Goal: Task Accomplishment & Management: Manage account settings

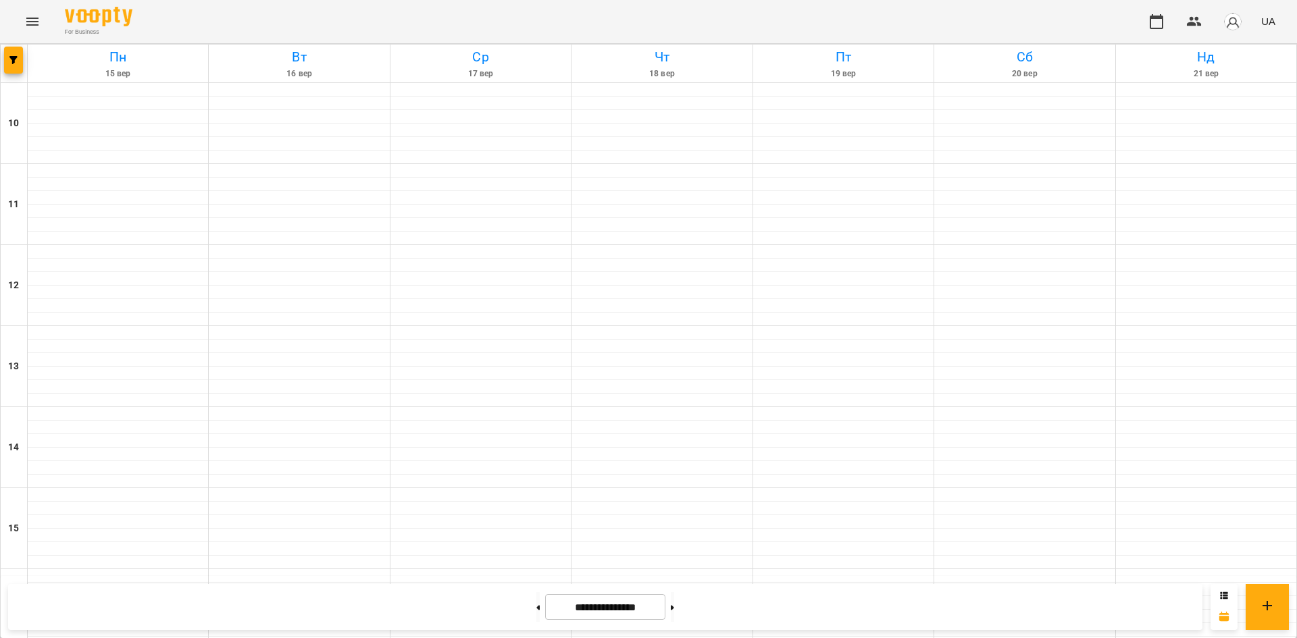
scroll to position [559, 0]
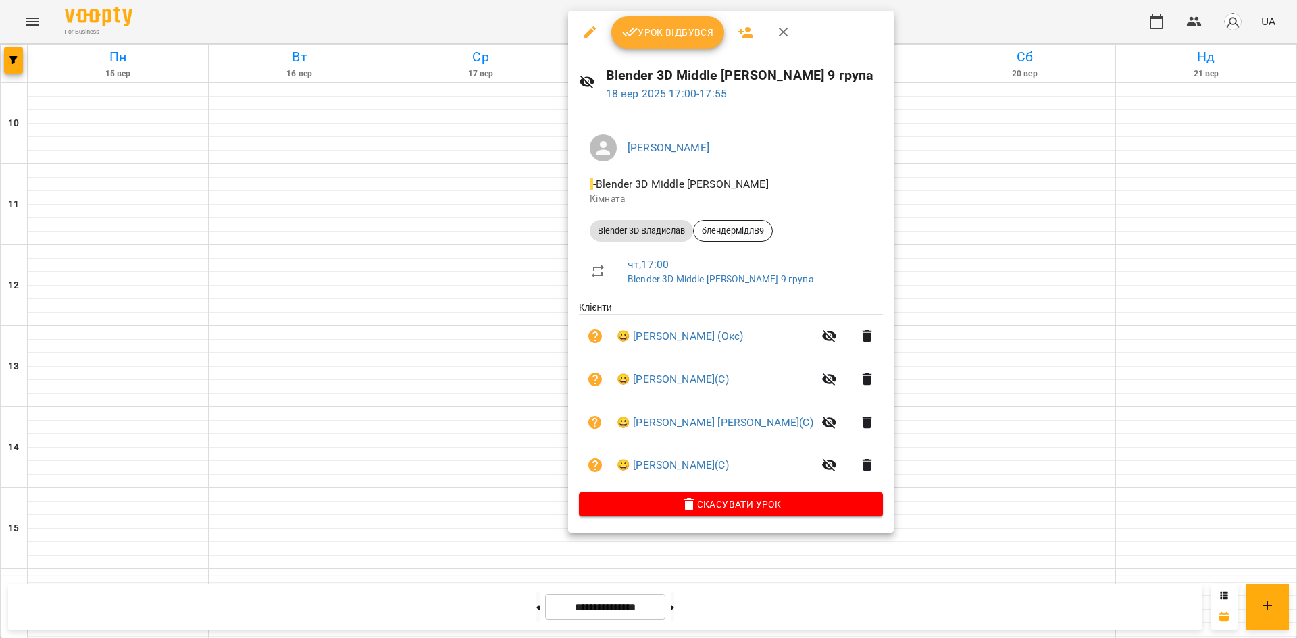
click at [679, 46] on button "Урок відбувся" at bounding box center [667, 32] width 113 height 32
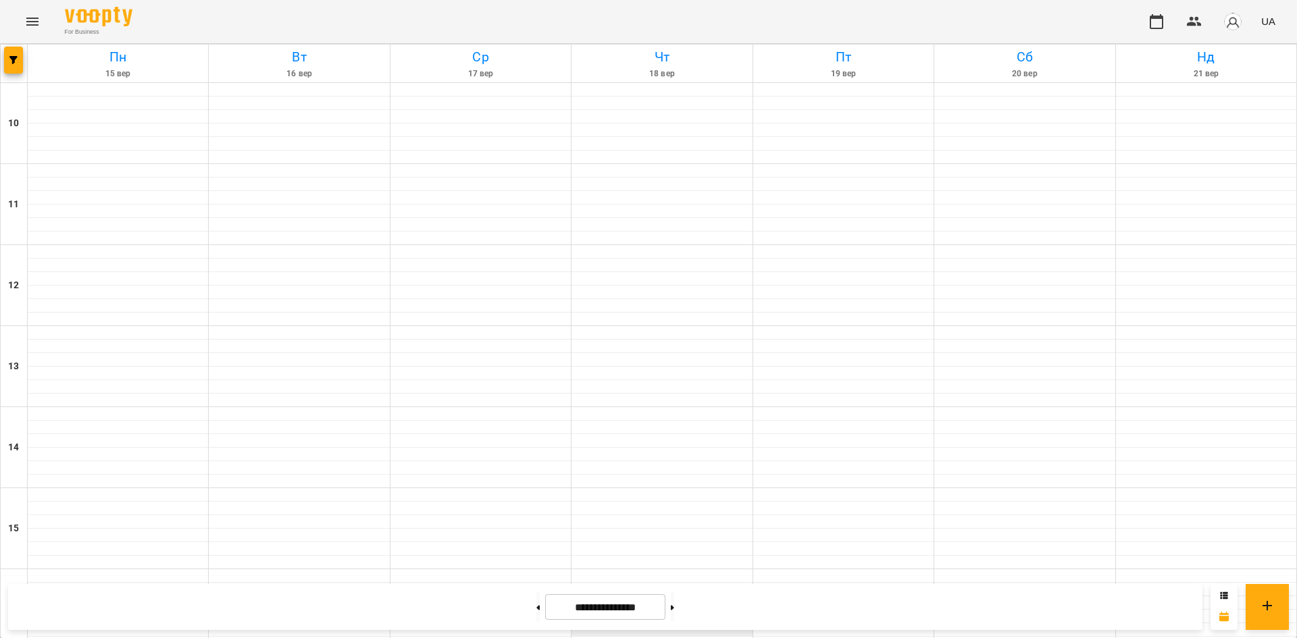
scroll to position [405, 0]
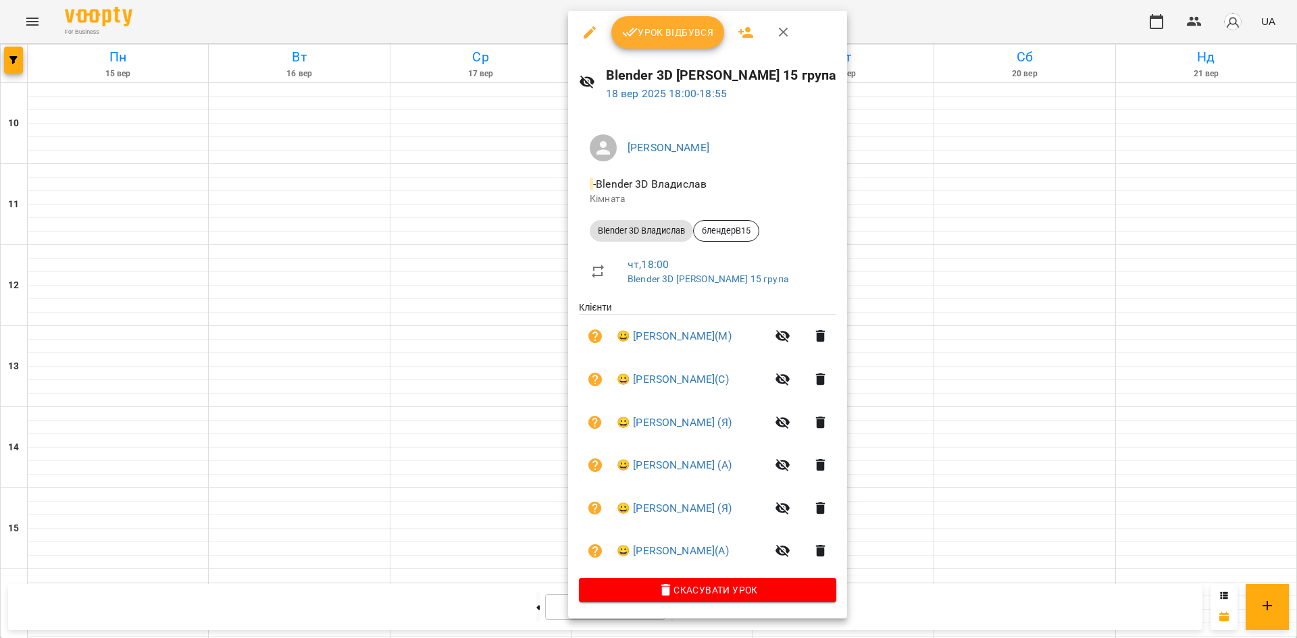
click at [1018, 326] on div at bounding box center [648, 319] width 1297 height 638
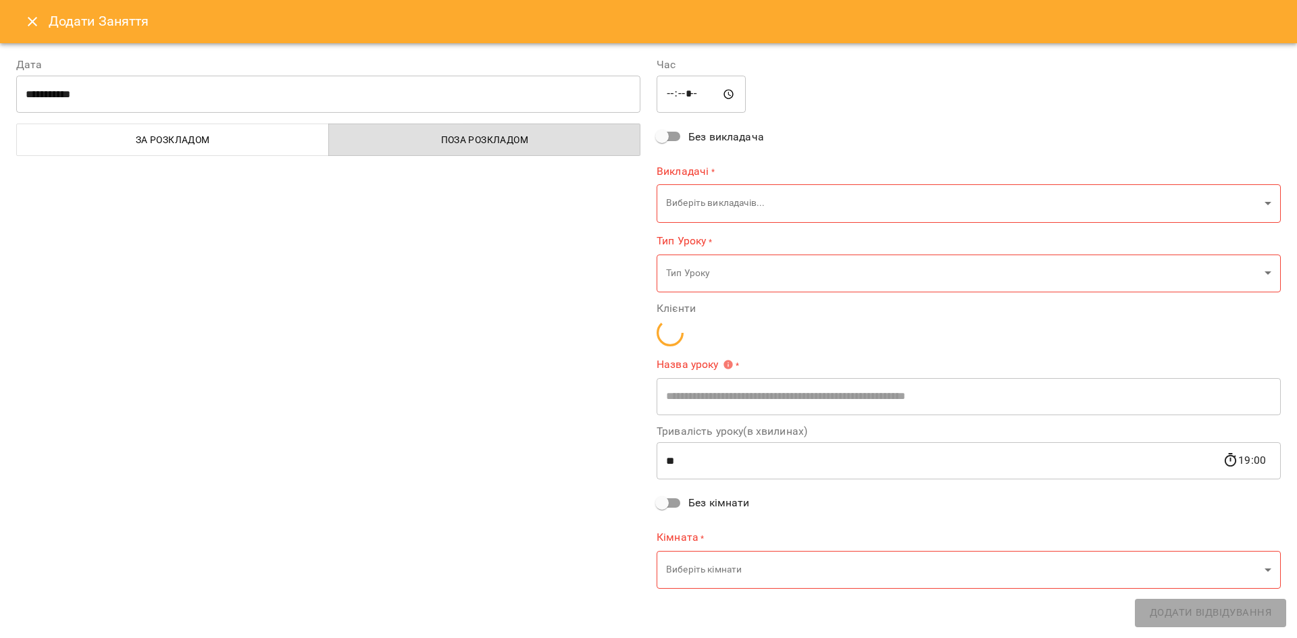
type input "**********"
type input "**"
type input "**********"
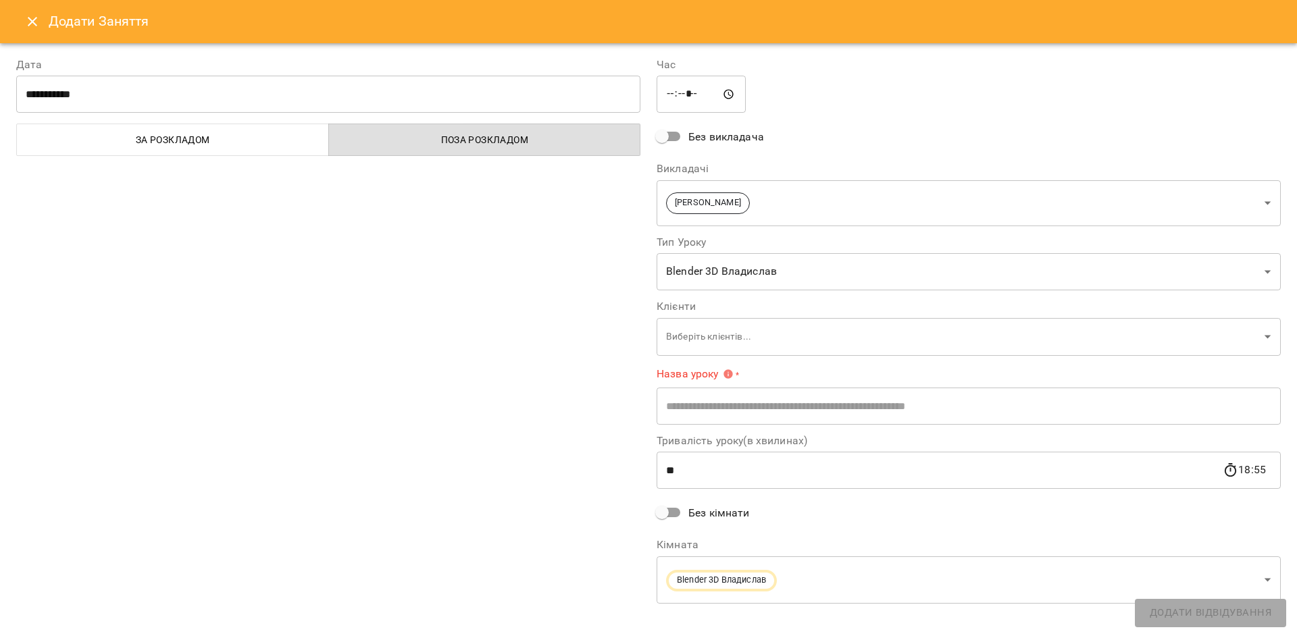
click at [30, 17] on icon "Close" at bounding box center [32, 22] width 16 height 16
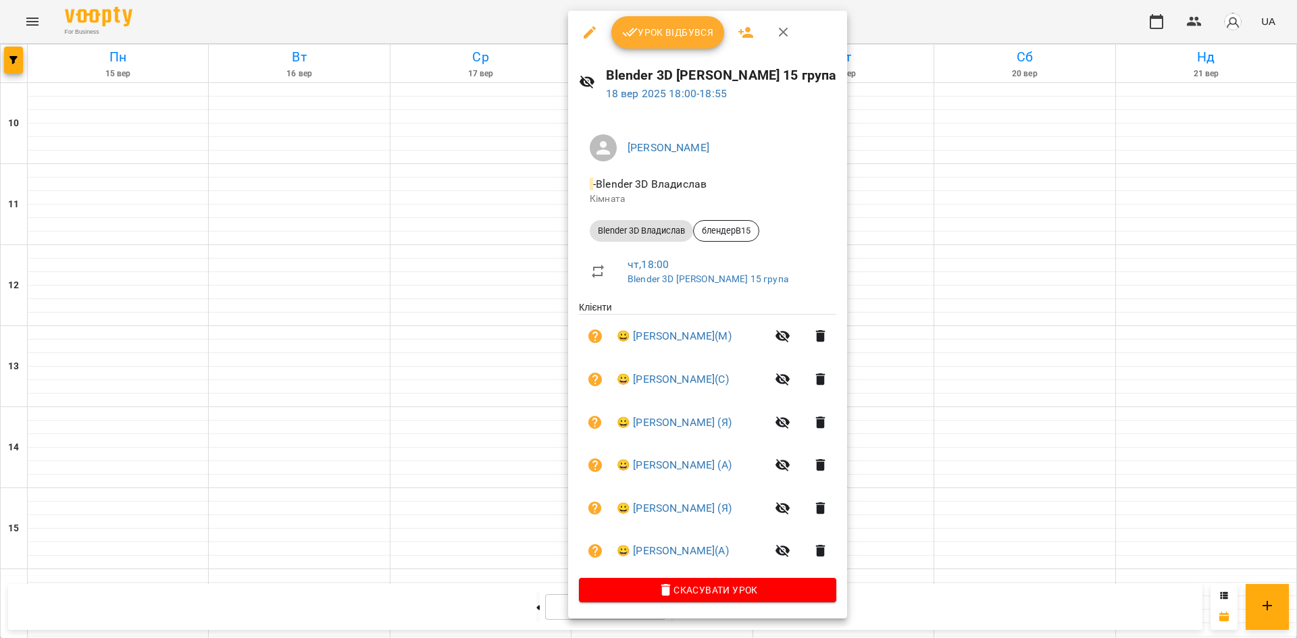
click at [995, 330] on div at bounding box center [648, 319] width 1297 height 638
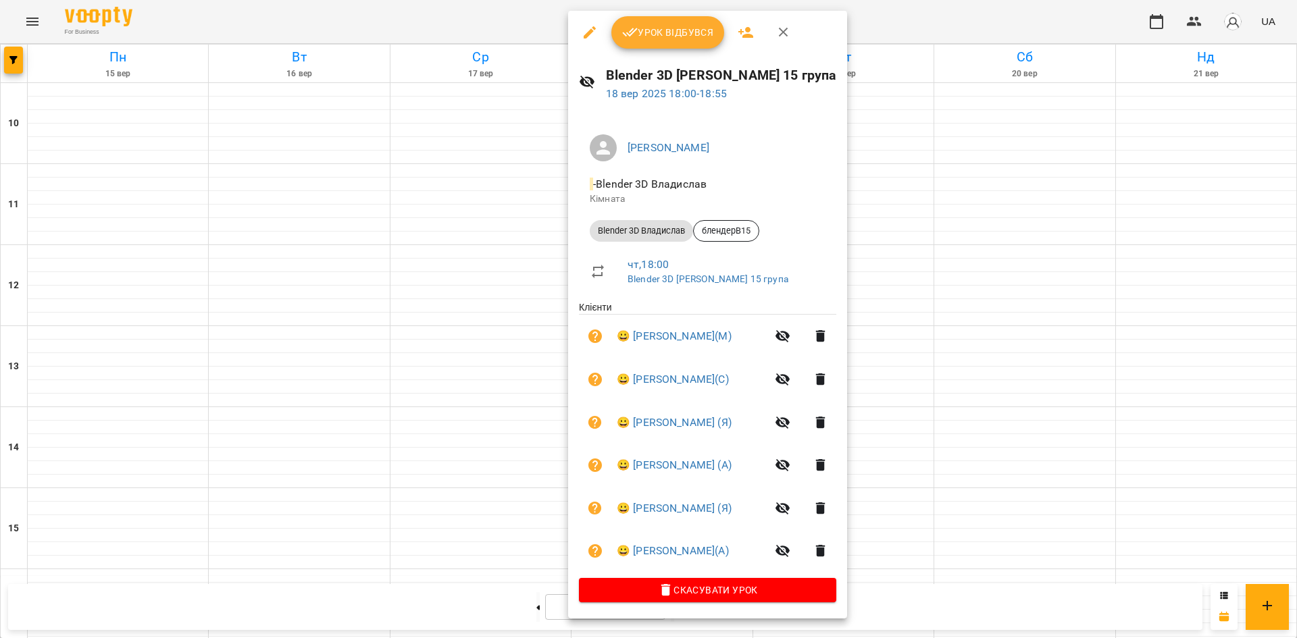
click at [993, 354] on div at bounding box center [648, 319] width 1297 height 638
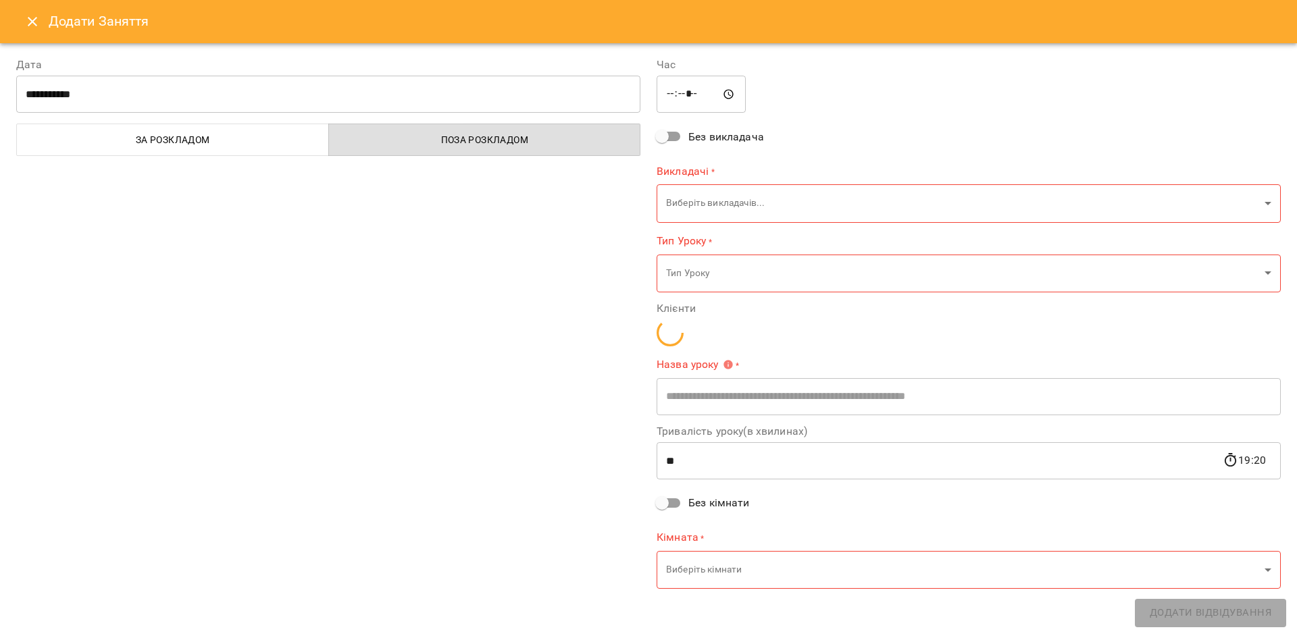
type input "**********"
type input "**"
type input "**********"
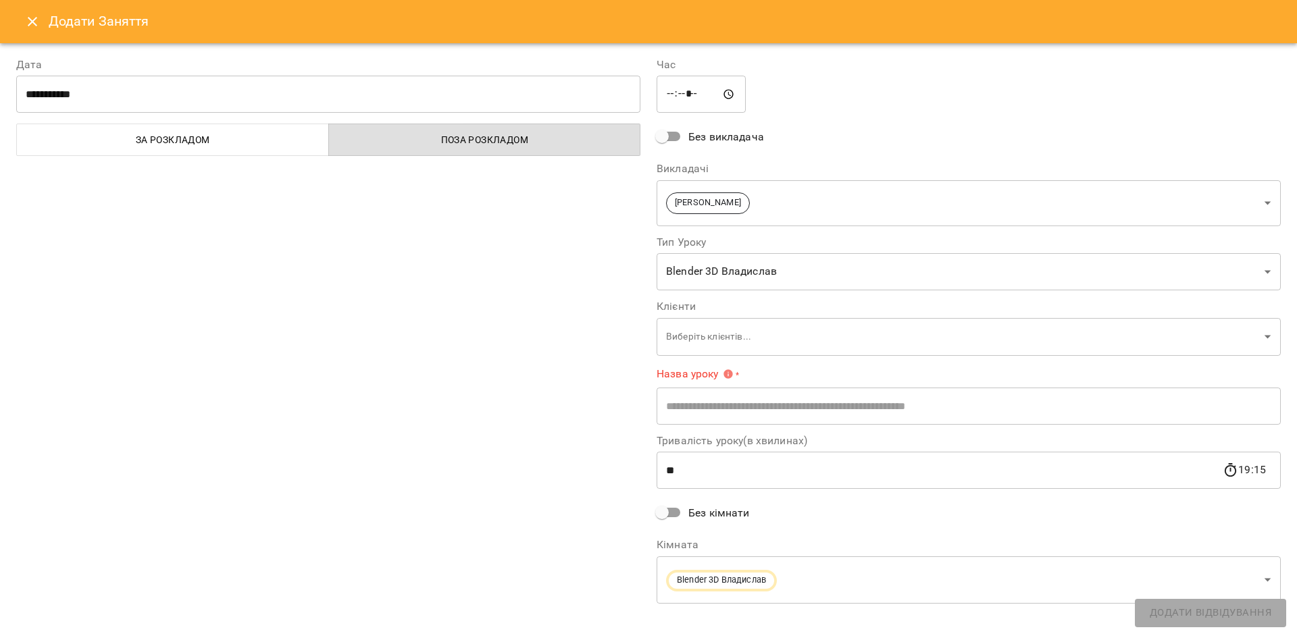
click at [16, 25] on div "Додати Заняття" at bounding box center [648, 21] width 1297 height 43
click at [35, 25] on icon "Close" at bounding box center [32, 21] width 9 height 9
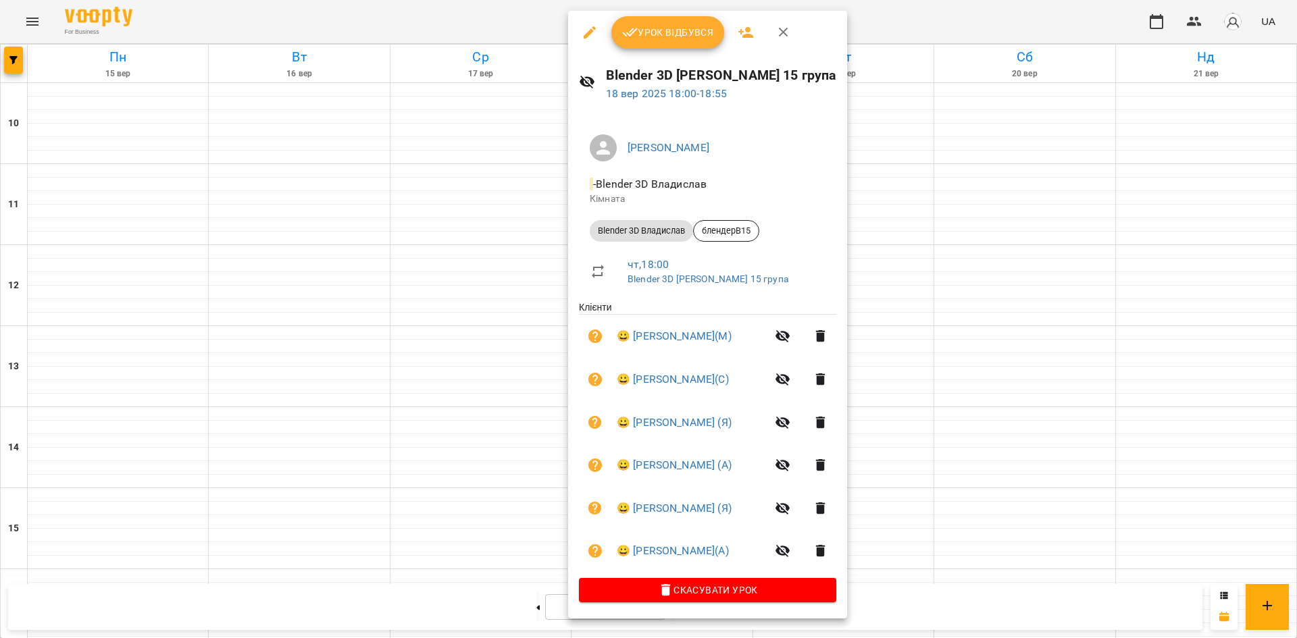
click at [787, 26] on icon "button" at bounding box center [783, 32] width 16 height 16
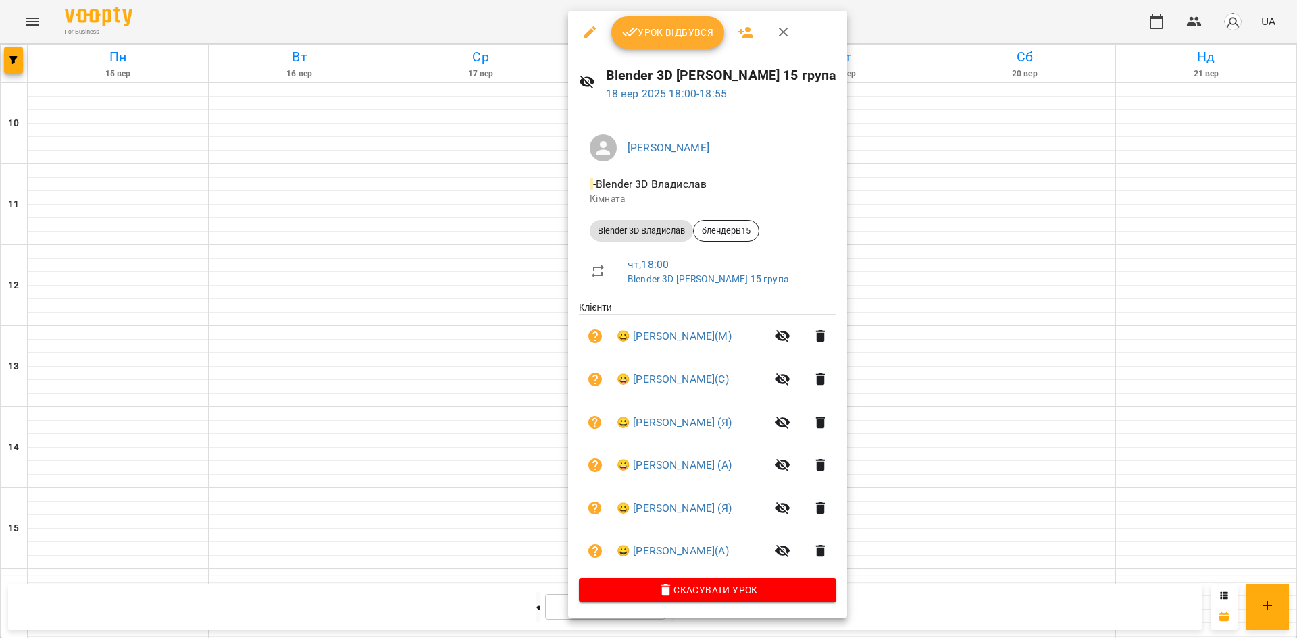
click at [785, 35] on icon "button" at bounding box center [783, 32] width 9 height 9
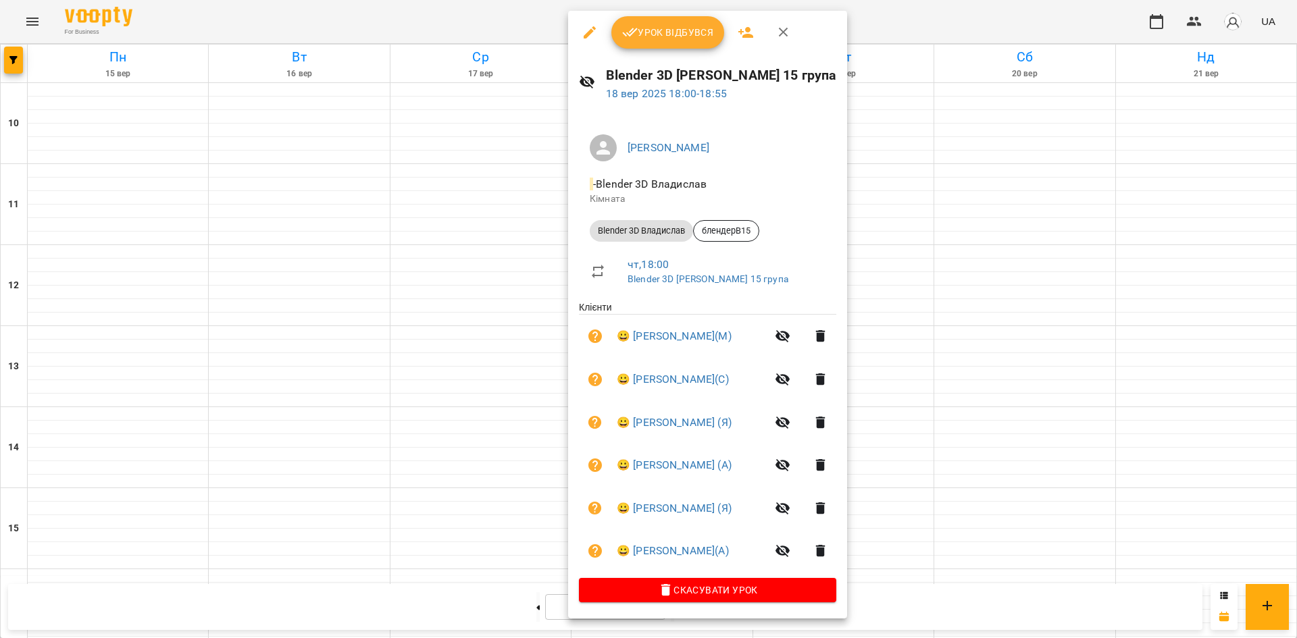
click at [676, 45] on button "Урок відбувся" at bounding box center [667, 32] width 113 height 32
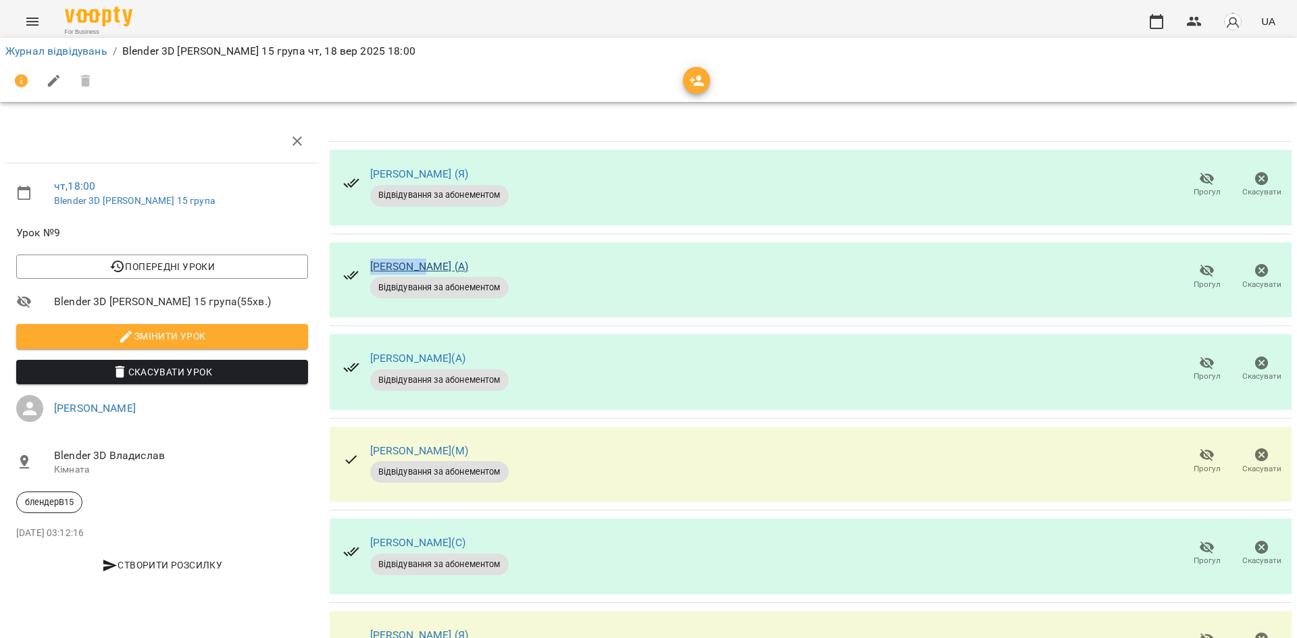
drag, startPoint x: 448, startPoint y: 265, endPoint x: 369, endPoint y: 263, distance: 79.7
click at [370, 263] on div "[PERSON_NAME] (А)" at bounding box center [439, 267] width 138 height 16
click at [613, 281] on div "[PERSON_NAME] (А) Відвідування за абонементом Прогул Скасувати" at bounding box center [811, 280] width 962 height 76
drag, startPoint x: 491, startPoint y: 266, endPoint x: 355, endPoint y: 260, distance: 136.6
click at [355, 260] on div "[PERSON_NAME] (А) Відвідування за абонементом" at bounding box center [425, 277] width 187 height 65
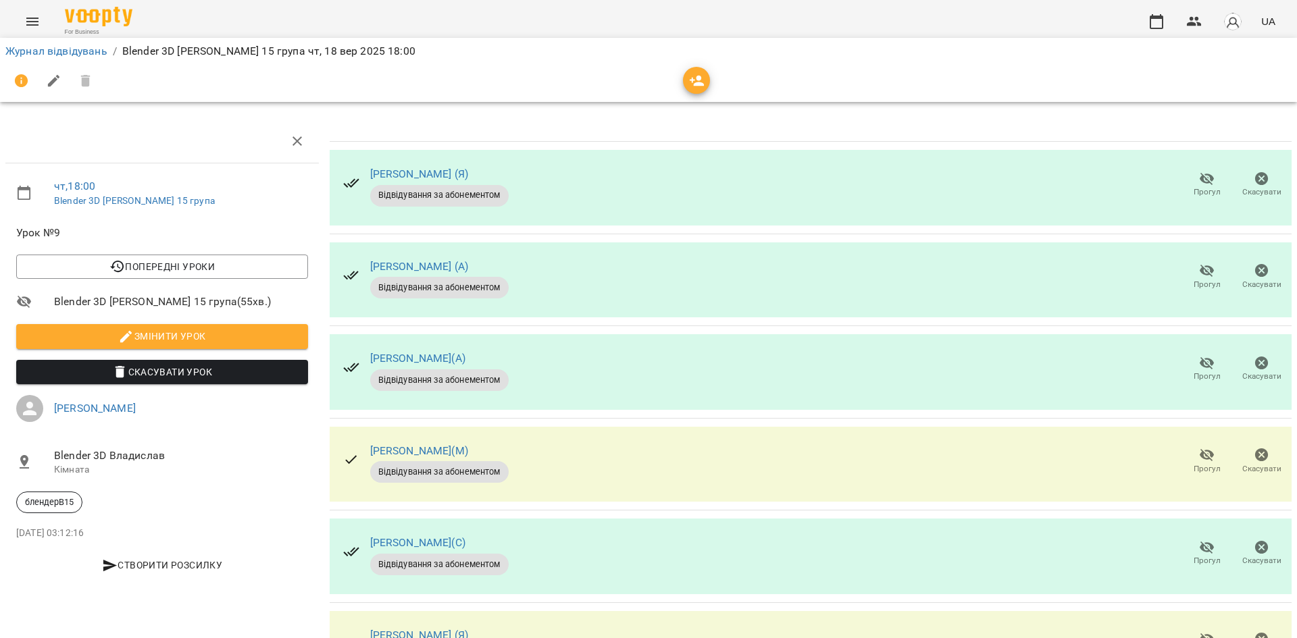
click at [596, 265] on div "[PERSON_NAME] (А) Відвідування за абонементом Прогул Скасувати" at bounding box center [811, 280] width 962 height 76
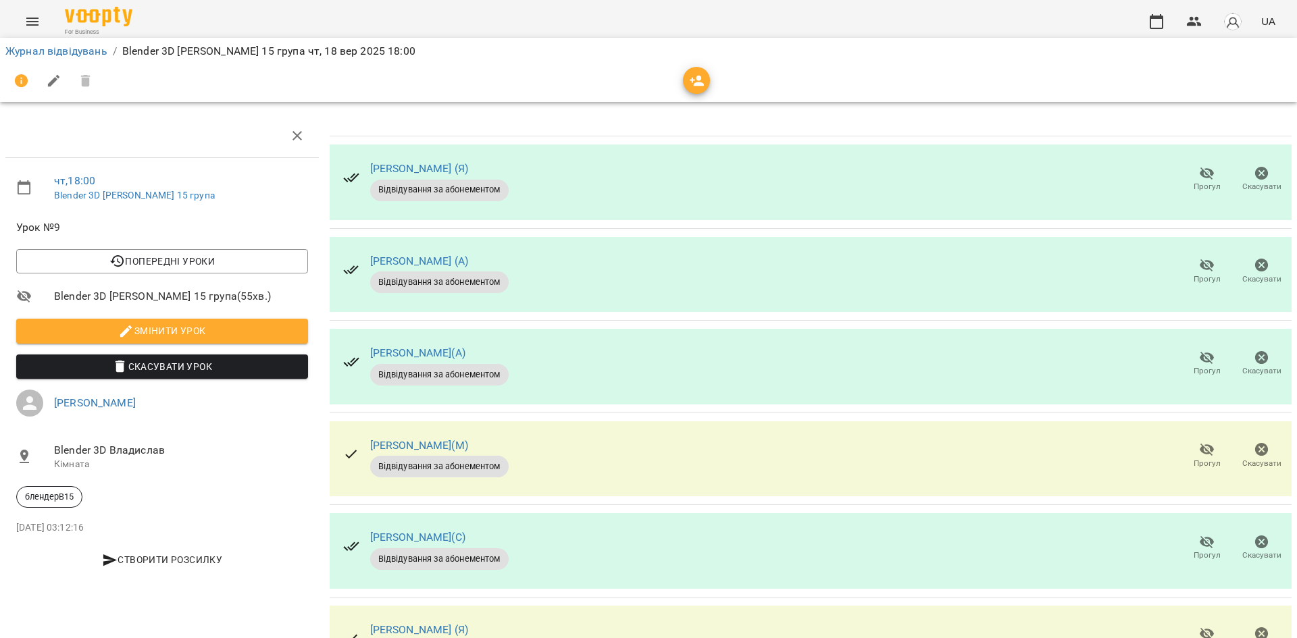
scroll to position [78, 0]
drag, startPoint x: 521, startPoint y: 467, endPoint x: 365, endPoint y: 461, distance: 155.5
click at [365, 513] on div "[PERSON_NAME](С) Відвідування за абонементом Прогул Скасувати" at bounding box center [811, 551] width 962 height 76
click at [365, 516] on div "[PERSON_NAME](С) Відвідування за абонементом" at bounding box center [425, 548] width 187 height 65
click at [1187, 534] on span "Прогул" at bounding box center [1206, 547] width 38 height 27
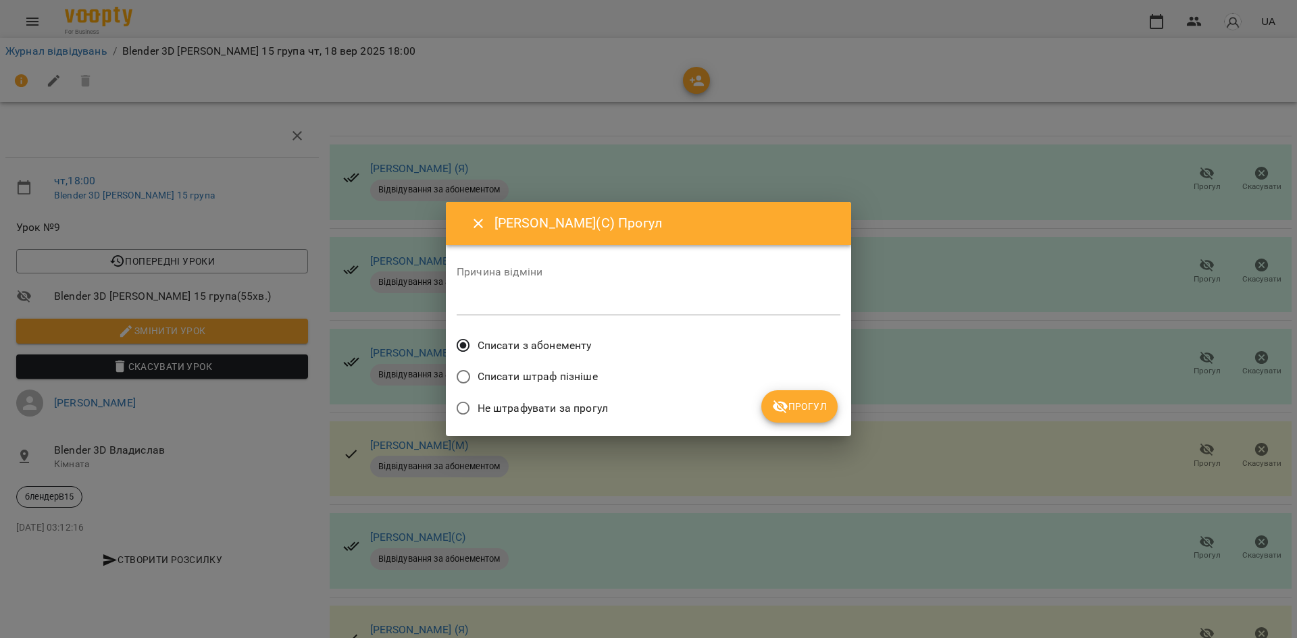
click at [802, 416] on button "Прогул" at bounding box center [799, 406] width 76 height 32
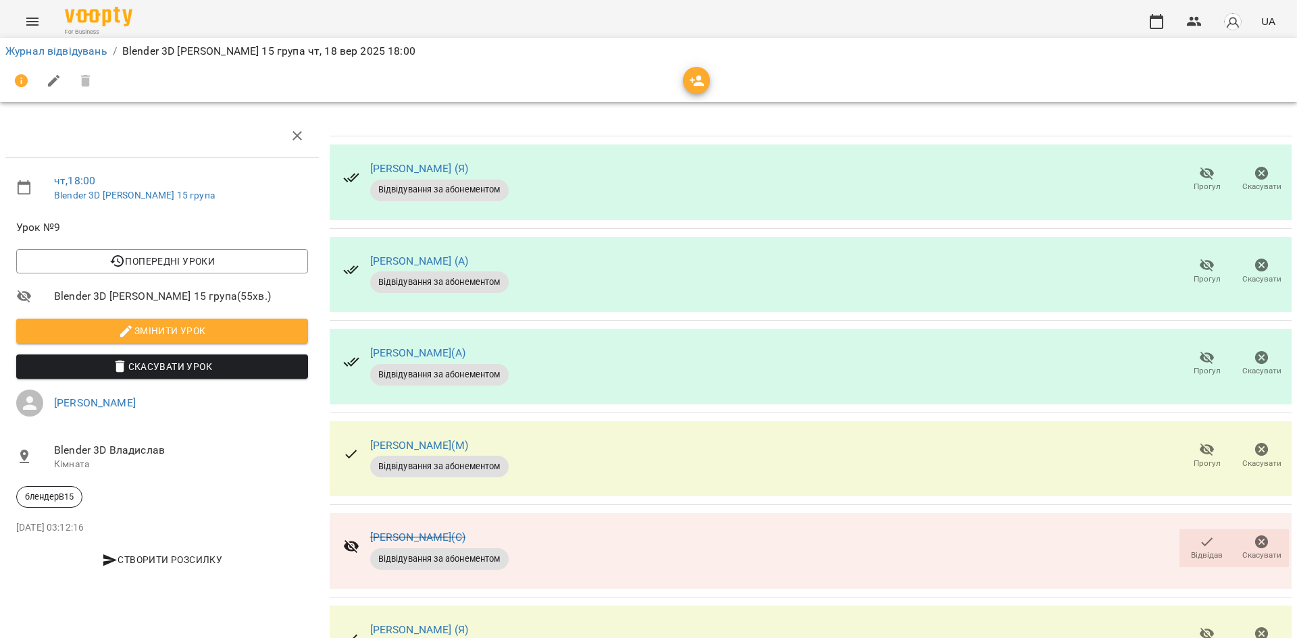
click at [1179, 622] on button "Прогул" at bounding box center [1206, 641] width 55 height 38
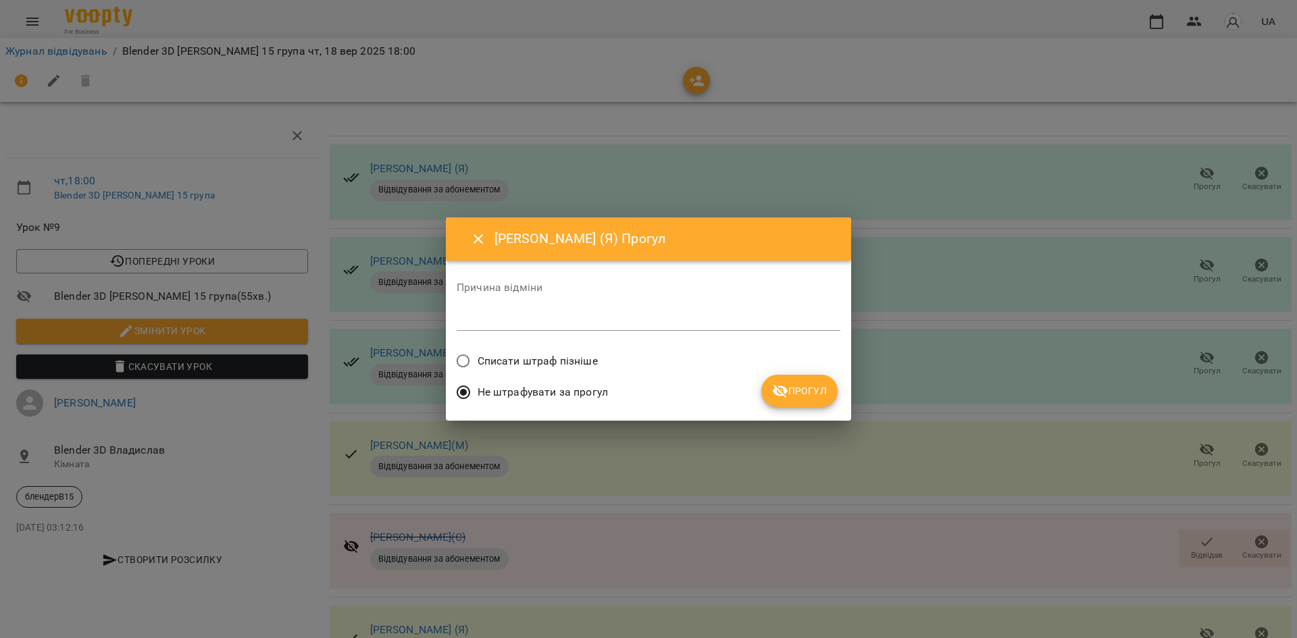
click at [546, 357] on span "Списати штраф пізніше" at bounding box center [537, 361] width 120 height 16
click at [823, 392] on span "Прогул" at bounding box center [799, 391] width 55 height 16
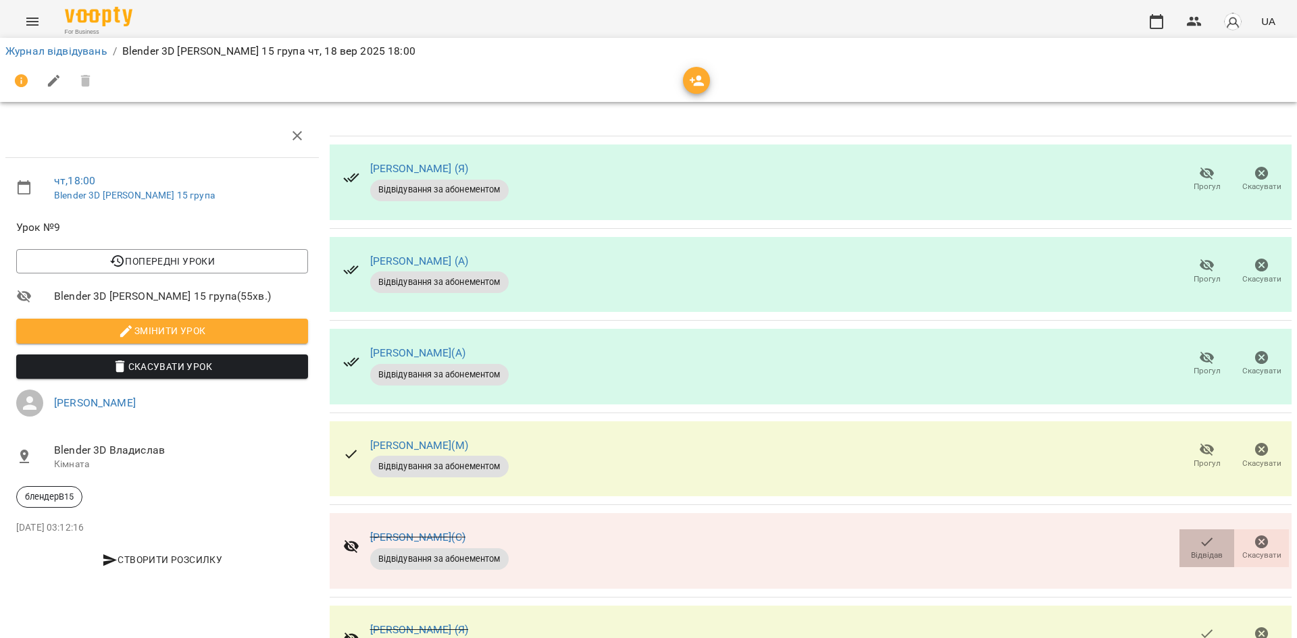
click at [1183, 529] on button "Відвідав" at bounding box center [1206, 548] width 55 height 38
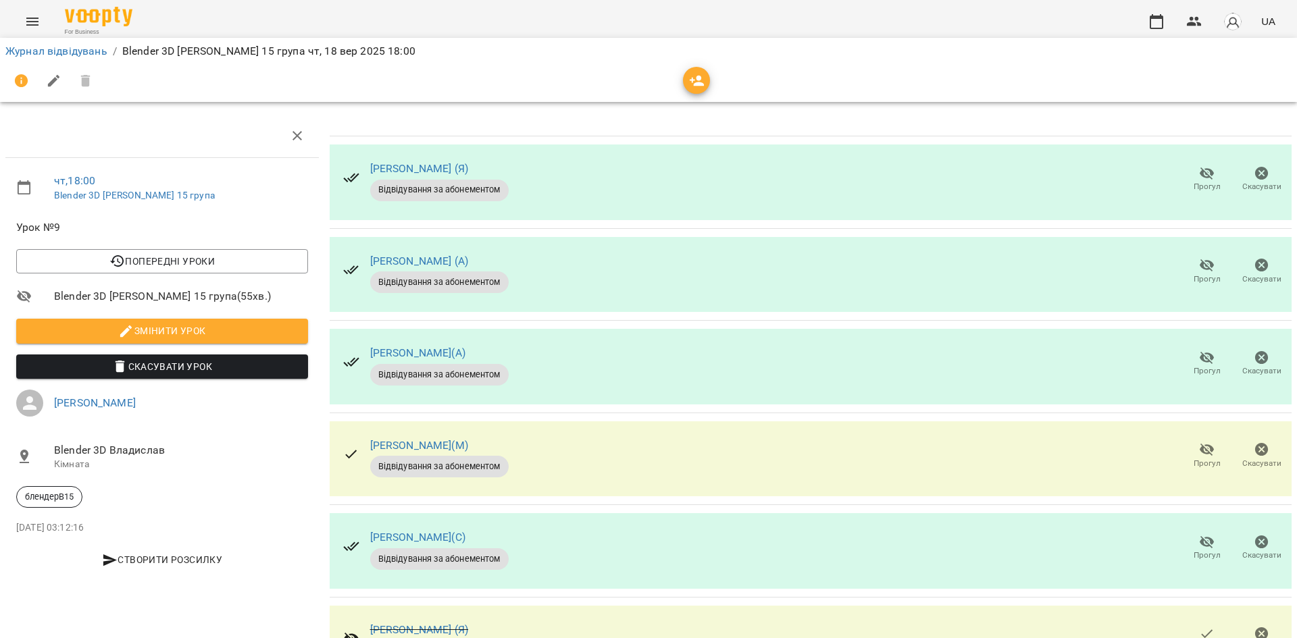
click at [1179, 622] on button "Відвідав" at bounding box center [1206, 641] width 55 height 38
